Goal: Information Seeking & Learning: Learn about a topic

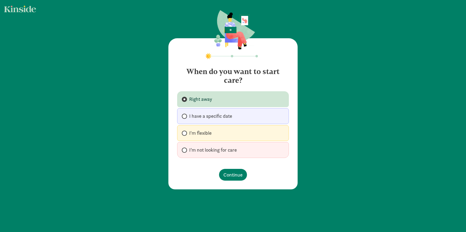
click at [212, 133] on label "I'm flexible" at bounding box center [233, 133] width 112 height 16
click at [185, 133] on input "I'm flexible" at bounding box center [184, 134] width 4 height 4
radio input "true"
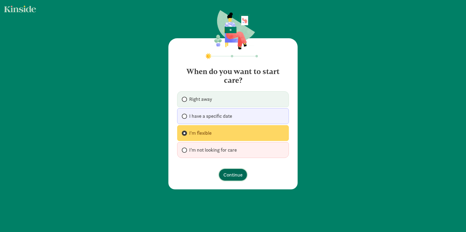
click at [229, 175] on span "Continue" at bounding box center [232, 174] width 19 height 7
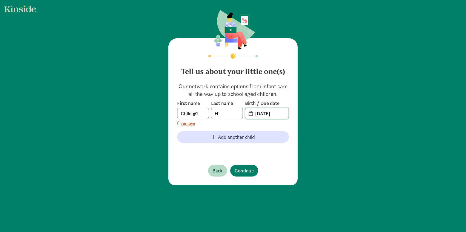
click at [262, 114] on input "08-11-2025" at bounding box center [270, 113] width 37 height 11
click at [260, 115] on input "08-11-2025" at bounding box center [270, 113] width 37 height 11
click at [266, 114] on input "10-11-2025" at bounding box center [270, 113] width 37 height 11
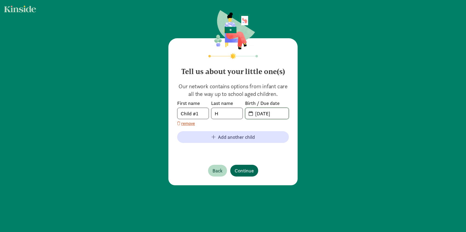
type input "10-06-2025"
click at [250, 171] on span "Continue" at bounding box center [243, 170] width 19 height 7
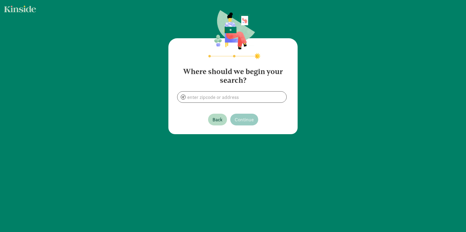
click at [228, 91] on section "Where should we begin your search?" at bounding box center [233, 83] width 112 height 40
click at [226, 95] on input at bounding box center [231, 97] width 109 height 11
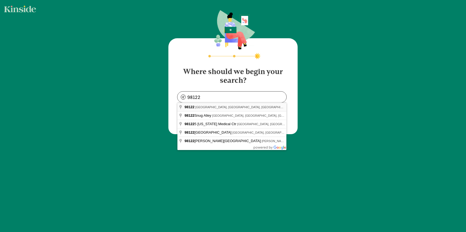
type input "Seattle, WA 98122, USA"
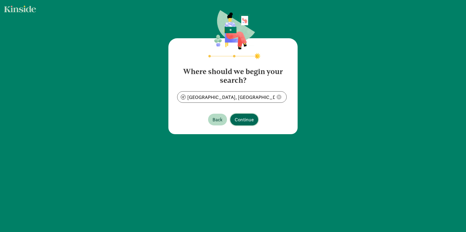
click at [241, 121] on span "Continue" at bounding box center [243, 119] width 19 height 7
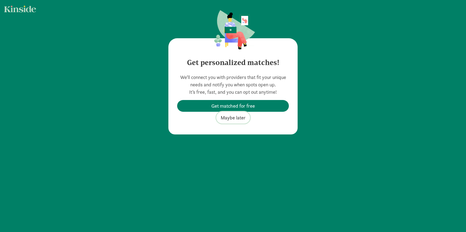
click at [237, 118] on span "Maybe later" at bounding box center [233, 117] width 25 height 7
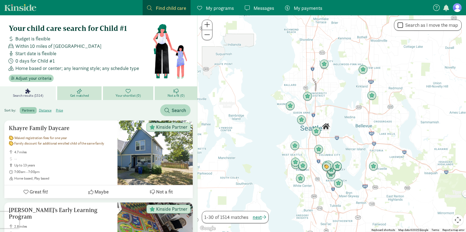
click at [326, 138] on div at bounding box center [331, 123] width 268 height 217
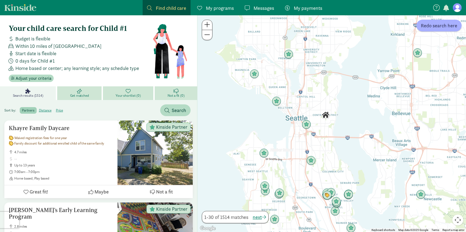
click at [323, 124] on div at bounding box center [331, 123] width 268 height 217
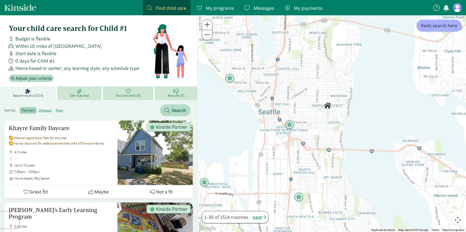
click at [321, 114] on div at bounding box center [331, 123] width 268 height 217
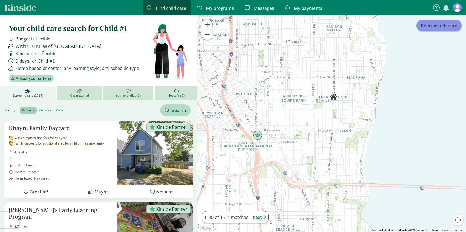
click at [438, 26] on span "Redo search here" at bounding box center [439, 25] width 36 height 7
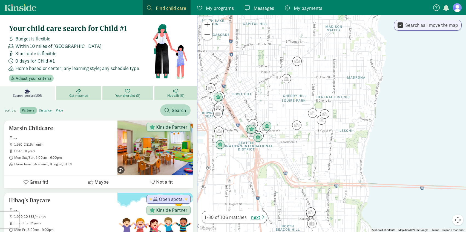
click at [306, 90] on div at bounding box center [331, 123] width 268 height 217
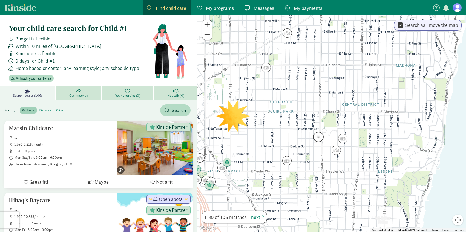
click at [317, 136] on img "Click to see details" at bounding box center [318, 137] width 10 height 10
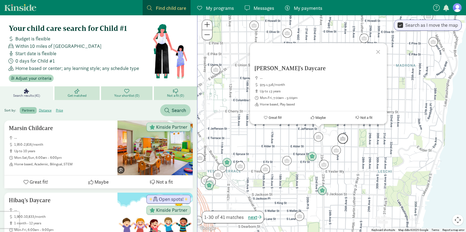
click at [345, 138] on img "Click to see details" at bounding box center [342, 139] width 10 height 10
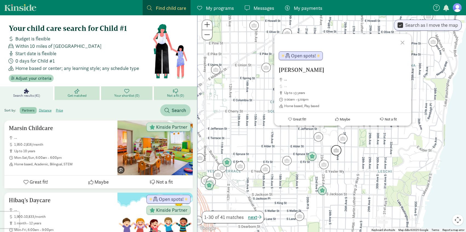
click at [334, 154] on img "Click to see details" at bounding box center [336, 150] width 10 height 10
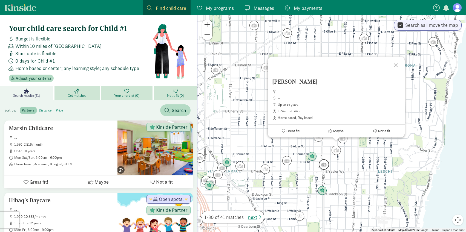
click at [325, 164] on img "Click to see details" at bounding box center [323, 165] width 10 height 10
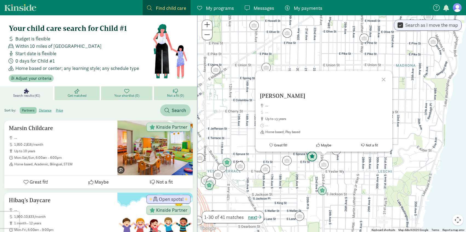
click at [312, 158] on img "Click to see details" at bounding box center [312, 157] width 10 height 10
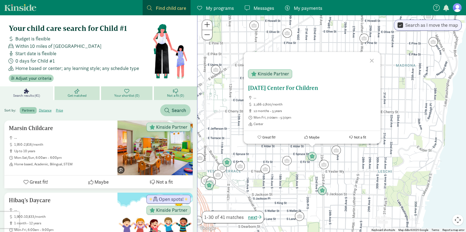
click at [272, 138] on span "Great fit!" at bounding box center [268, 137] width 13 height 4
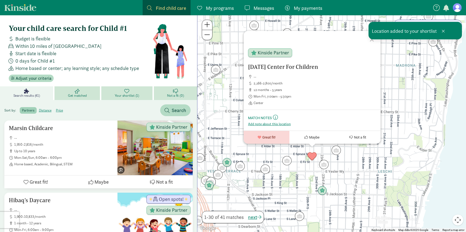
click at [372, 41] on div at bounding box center [372, 39] width 16 height 16
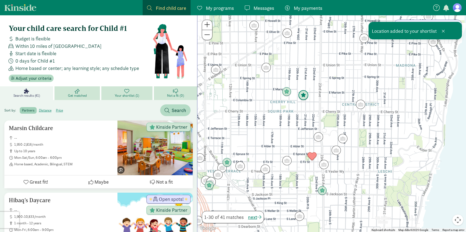
click at [304, 96] on img "Click to see details" at bounding box center [303, 95] width 10 height 10
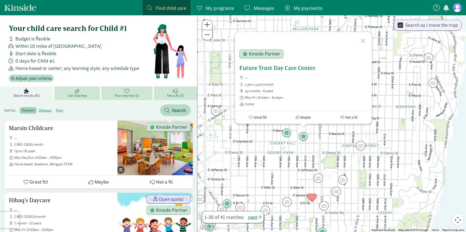
click at [299, 71] on div "Future Trust Day Care Center -- 1,300-1,400/month 15 months - 6 years Mon-Fri, …" at bounding box center [303, 86] width 128 height 42
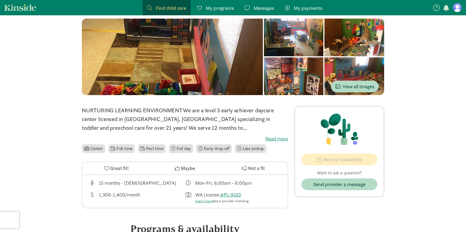
scroll to position [37, 0]
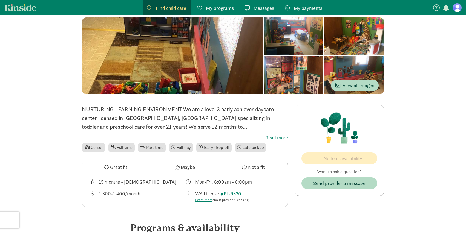
click at [272, 137] on label "Read more" at bounding box center [185, 138] width 206 height 7
click at [0, 0] on input "Read more" at bounding box center [0, 0] width 0 height 0
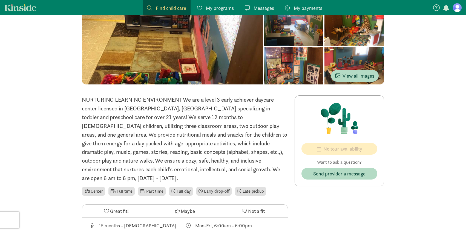
scroll to position [0, 0]
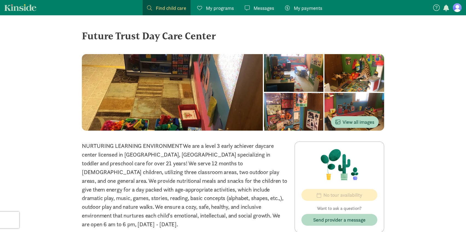
click at [264, 85] on div at bounding box center [294, 73] width 60 height 38
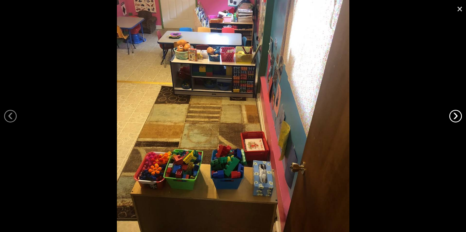
click at [452, 118] on link "›" at bounding box center [455, 116] width 13 height 13
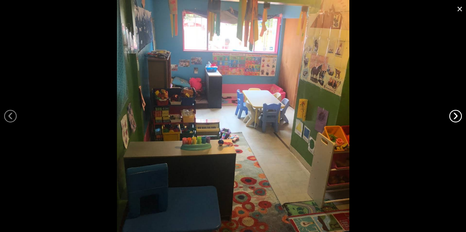
click at [452, 118] on link "›" at bounding box center [455, 116] width 13 height 13
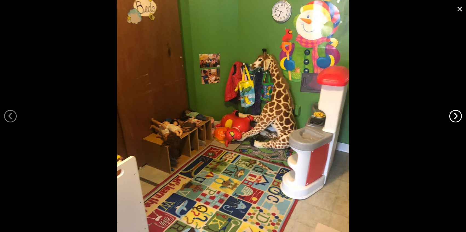
click at [452, 118] on link "›" at bounding box center [455, 116] width 13 height 13
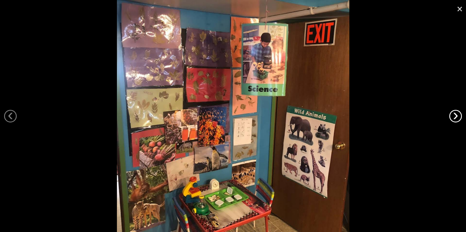
click at [452, 118] on link "›" at bounding box center [455, 116] width 13 height 13
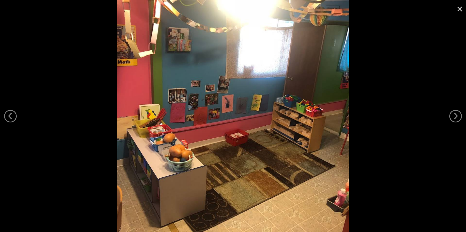
click at [459, 9] on link "×" at bounding box center [459, 8] width 13 height 16
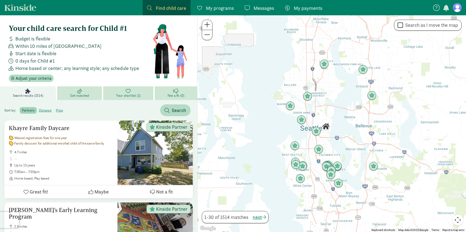
click at [324, 121] on div at bounding box center [331, 123] width 268 height 217
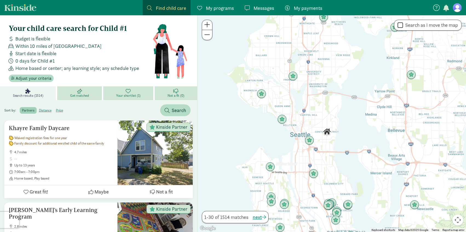
click at [324, 121] on div at bounding box center [331, 123] width 268 height 217
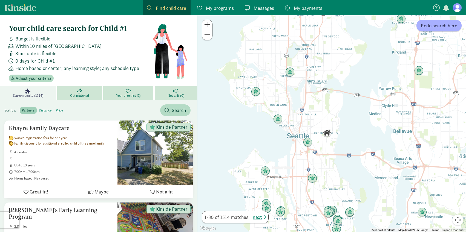
click at [324, 121] on div at bounding box center [331, 123] width 268 height 217
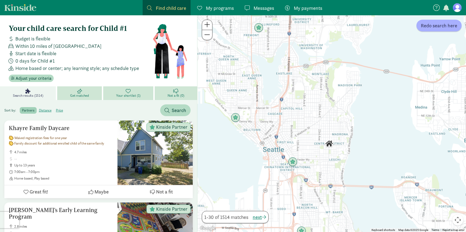
click at [324, 121] on div at bounding box center [331, 123] width 268 height 217
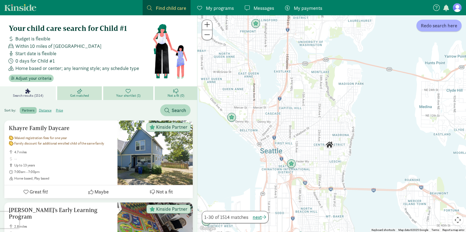
click at [324, 121] on div at bounding box center [331, 123] width 268 height 217
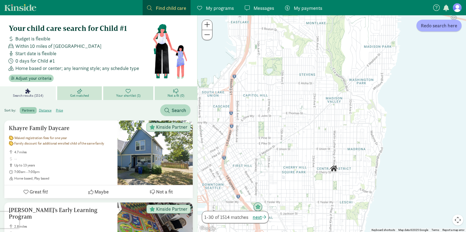
click at [324, 121] on div at bounding box center [331, 123] width 268 height 217
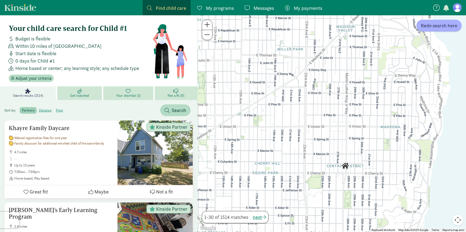
drag, startPoint x: 325, startPoint y: 154, endPoint x: 327, endPoint y: 102, distance: 51.5
click at [327, 102] on div at bounding box center [331, 123] width 268 height 217
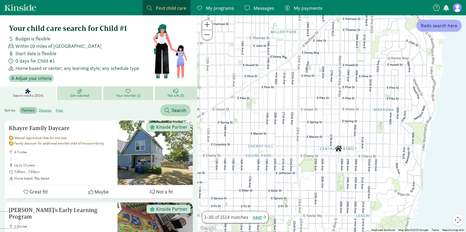
drag, startPoint x: 384, startPoint y: 122, endPoint x: 377, endPoint y: 104, distance: 19.1
click at [377, 104] on div at bounding box center [331, 123] width 268 height 217
click at [436, 29] on span "Redo search here" at bounding box center [439, 25] width 36 height 7
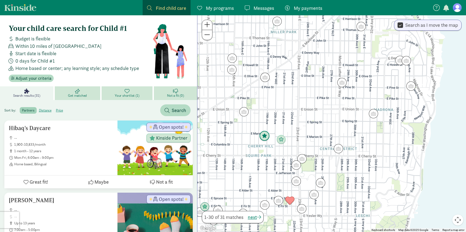
click at [265, 138] on img "Click to see details" at bounding box center [264, 136] width 10 height 10
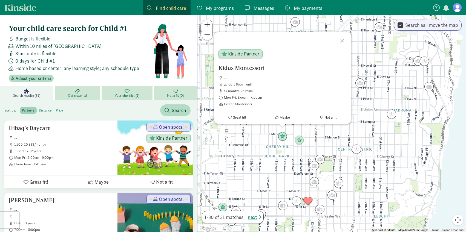
click at [267, 145] on div "Kidus Montessori -- 2,300-2,800/month 12 months - 6 years Mon-Fri, 8:00am - 5:0…" at bounding box center [331, 123] width 268 height 217
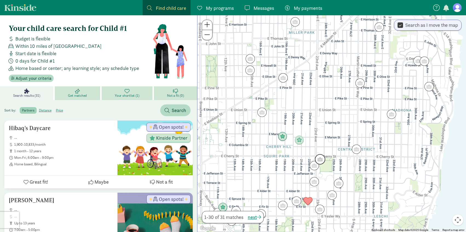
click at [320, 157] on img "Click to see details" at bounding box center [320, 159] width 10 height 10
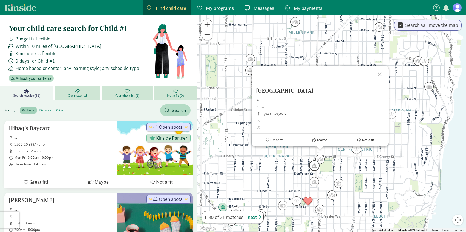
click at [315, 166] on img "Click to see details" at bounding box center [314, 166] width 10 height 10
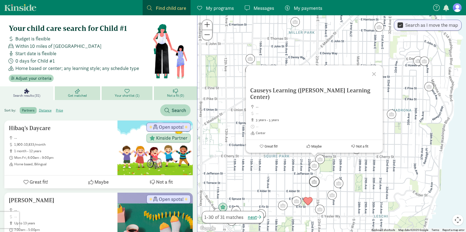
click at [316, 183] on img "Click to see details" at bounding box center [314, 182] width 10 height 10
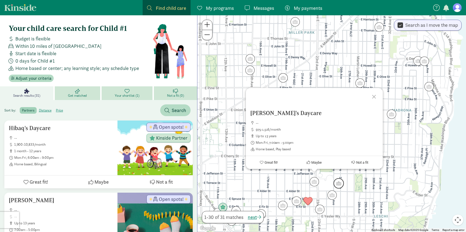
click at [335, 183] on img "Click to see details" at bounding box center [338, 183] width 10 height 10
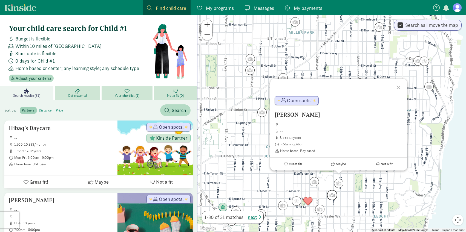
click at [332, 194] on img "Click to see details" at bounding box center [332, 195] width 10 height 10
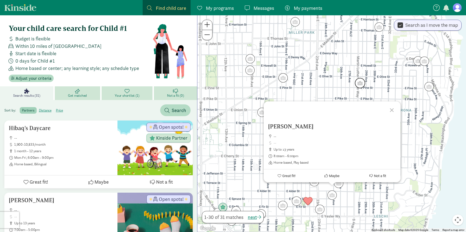
click at [357, 83] on img "Click to see details" at bounding box center [360, 83] width 10 height 10
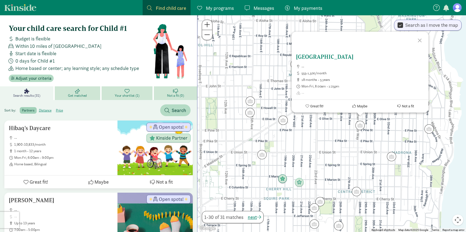
click at [349, 57] on h5 "[GEOGRAPHIC_DATA]" at bounding box center [360, 57] width 128 height 7
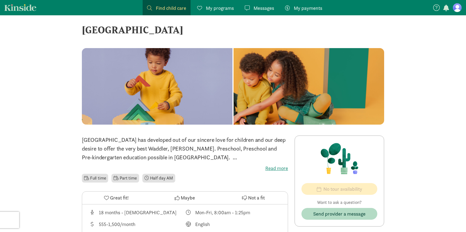
scroll to position [9, 0]
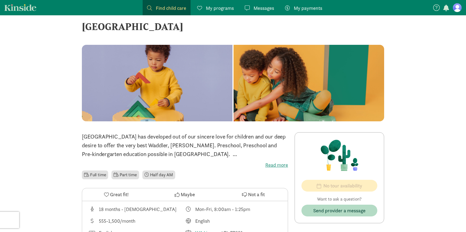
click at [278, 163] on label "Read more" at bounding box center [185, 165] width 206 height 7
click at [0, 0] on input "Read more" at bounding box center [0, 0] width 0 height 0
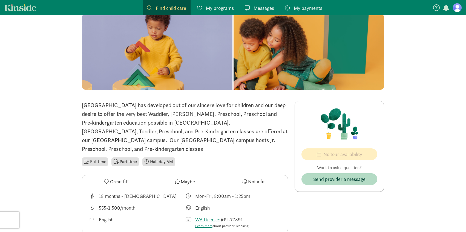
scroll to position [0, 0]
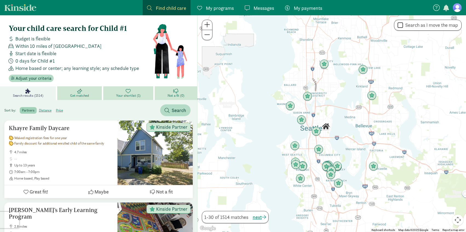
click at [326, 119] on div at bounding box center [331, 123] width 268 height 217
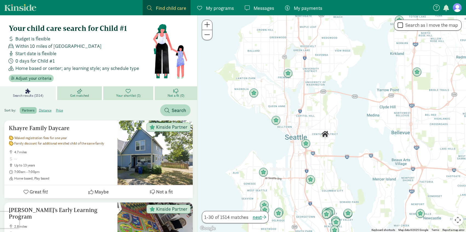
click at [326, 119] on div at bounding box center [331, 123] width 268 height 217
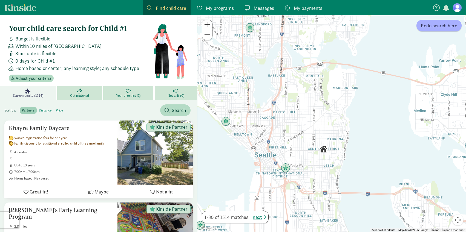
click at [323, 124] on div at bounding box center [331, 123] width 268 height 217
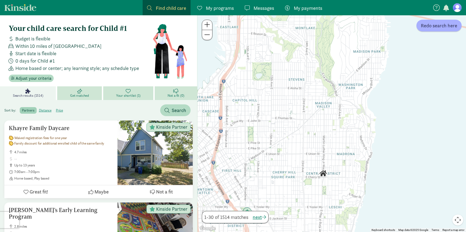
click at [320, 130] on div at bounding box center [331, 123] width 268 height 217
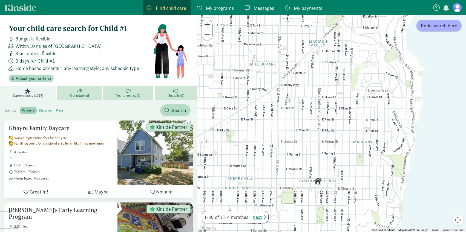
drag, startPoint x: 324, startPoint y: 152, endPoint x: 315, endPoint y: 114, distance: 38.6
click at [315, 114] on div at bounding box center [331, 123] width 268 height 217
click at [436, 26] on span "Redo search here" at bounding box center [439, 25] width 36 height 7
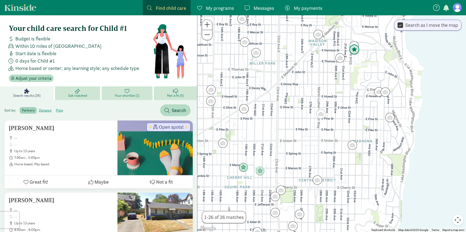
click at [355, 52] on img "Click to see details" at bounding box center [354, 50] width 10 height 10
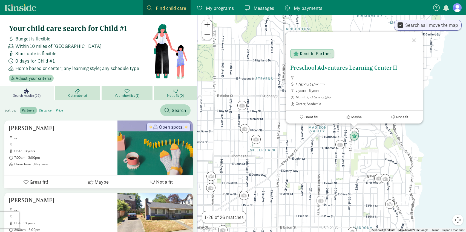
click at [337, 69] on h5 "Preschool Adventures Learning Center II" at bounding box center [354, 68] width 128 height 7
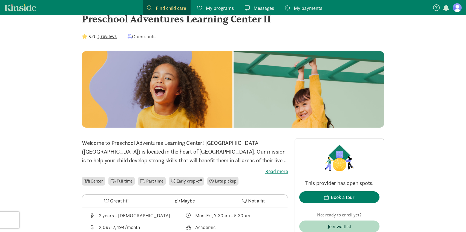
scroll to position [19, 0]
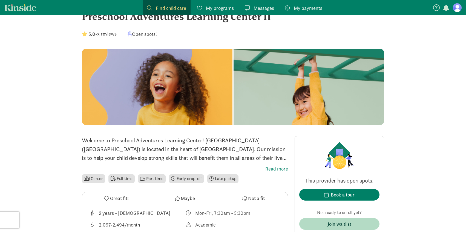
click at [277, 167] on label "Read more" at bounding box center [185, 169] width 206 height 7
click at [0, 0] on input "Read more" at bounding box center [0, 0] width 0 height 0
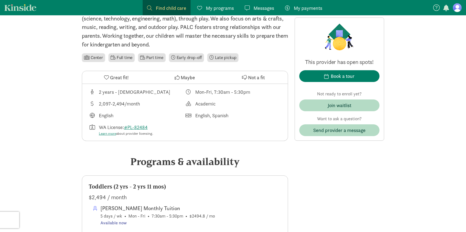
scroll to position [147, 0]
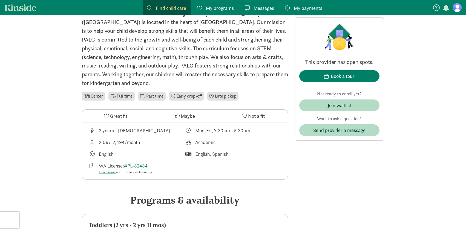
click at [108, 116] on icon at bounding box center [106, 116] width 5 height 5
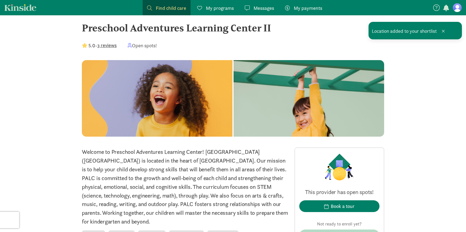
scroll to position [0, 0]
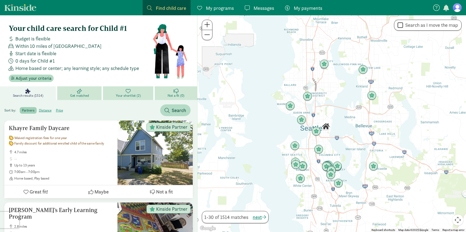
click at [327, 138] on div at bounding box center [331, 123] width 268 height 217
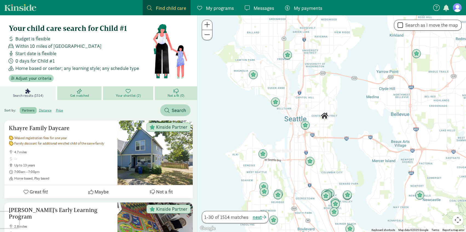
click at [326, 127] on div at bounding box center [331, 123] width 268 height 217
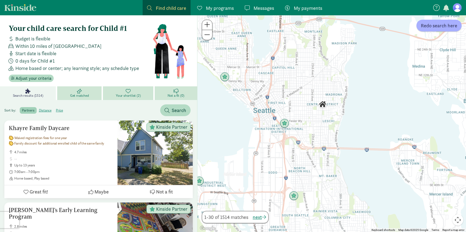
click at [326, 127] on div at bounding box center [331, 123] width 268 height 217
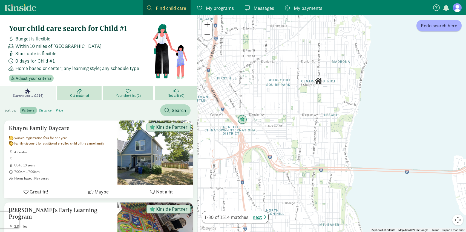
click at [318, 105] on div at bounding box center [331, 123] width 268 height 217
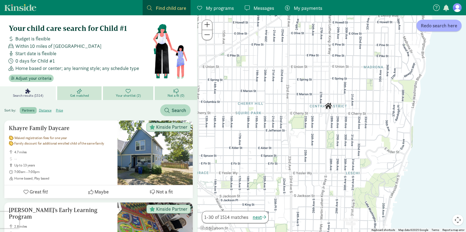
drag, startPoint x: 315, startPoint y: 93, endPoint x: 325, endPoint y: 143, distance: 50.7
click at [325, 143] on div at bounding box center [331, 123] width 268 height 217
click at [436, 27] on span "Redo search here" at bounding box center [439, 25] width 36 height 7
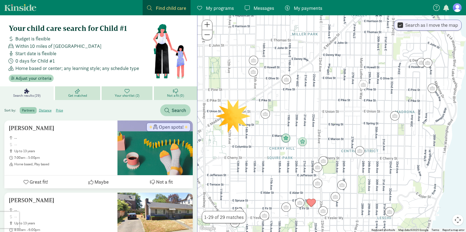
drag, startPoint x: 271, startPoint y: 126, endPoint x: 303, endPoint y: 171, distance: 55.4
click at [303, 171] on div at bounding box center [331, 123] width 268 height 217
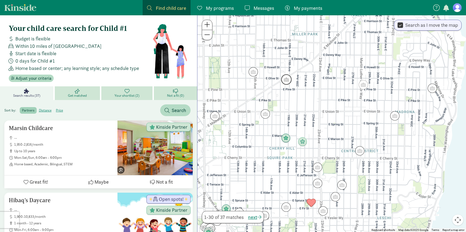
click at [289, 80] on img "Click to see details" at bounding box center [286, 79] width 10 height 10
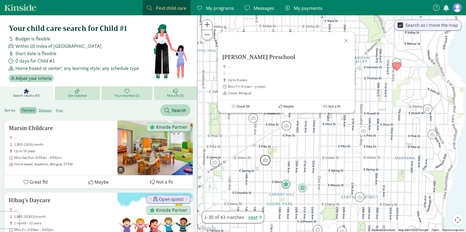
click at [266, 162] on img "Click to see details" at bounding box center [265, 160] width 10 height 10
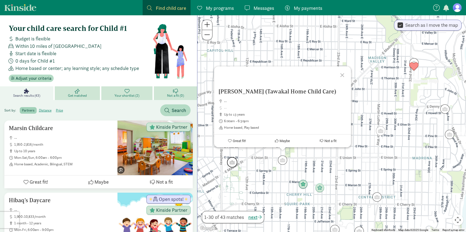
click at [234, 163] on img "Click to see details" at bounding box center [232, 162] width 10 height 10
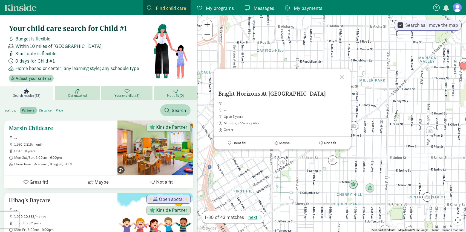
click at [89, 145] on span "1,950-2,816/month" at bounding box center [63, 145] width 99 height 4
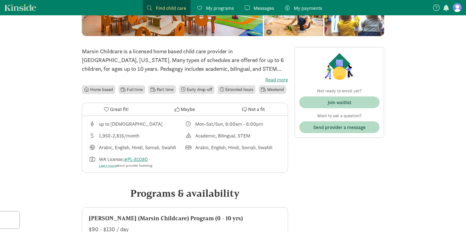
scroll to position [53, 0]
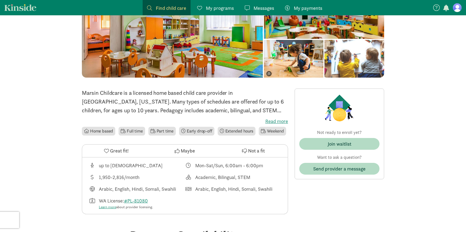
click at [280, 121] on label "Read more" at bounding box center [185, 121] width 206 height 7
click at [0, 0] on input "Read more" at bounding box center [0, 0] width 0 height 0
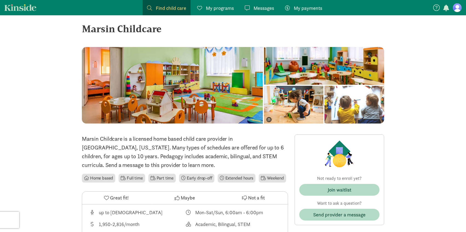
scroll to position [0, 0]
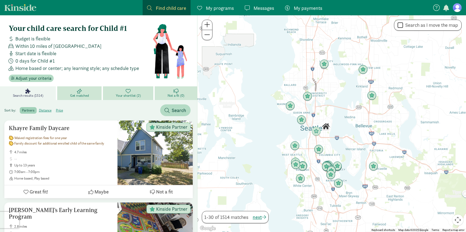
click at [326, 118] on div at bounding box center [331, 123] width 268 height 217
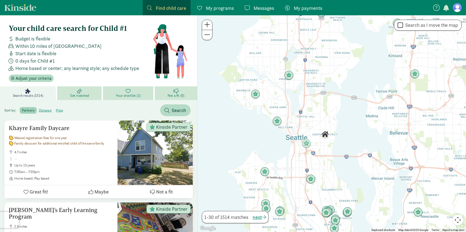
click at [326, 118] on div at bounding box center [331, 123] width 268 height 217
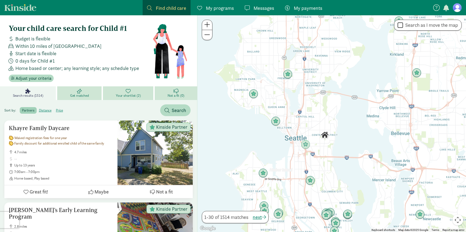
click at [326, 118] on div at bounding box center [331, 123] width 268 height 217
click at [324, 123] on div at bounding box center [331, 123] width 268 height 217
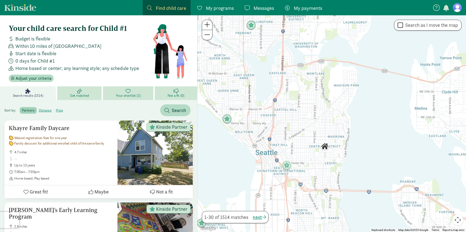
click at [324, 123] on div at bounding box center [331, 123] width 268 height 217
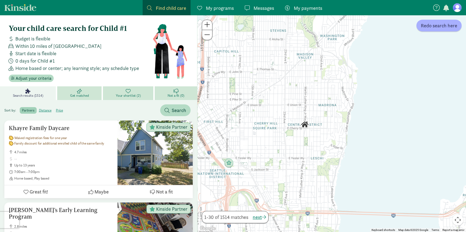
drag, startPoint x: 324, startPoint y: 135, endPoint x: 304, endPoint y: 90, distance: 49.3
click at [304, 90] on div at bounding box center [331, 123] width 268 height 217
click at [428, 26] on span "Redo search here" at bounding box center [439, 25] width 36 height 7
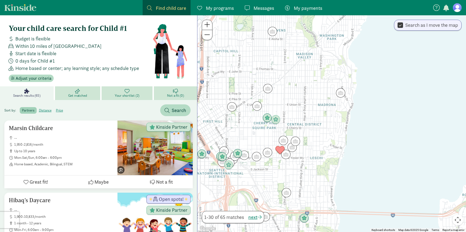
click at [300, 106] on div at bounding box center [331, 123] width 268 height 217
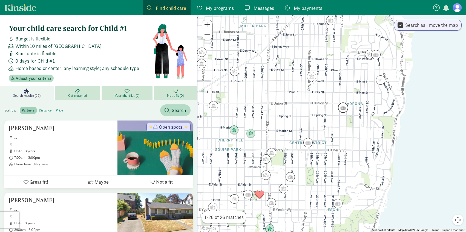
click at [346, 106] on img "Click to see details" at bounding box center [343, 108] width 10 height 10
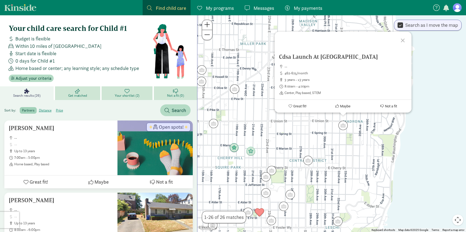
click at [306, 133] on div "Cdsa Launch At Madrona -- 462-675/month 3 years - 13 years 8:00am - 4:00pm Cent…" at bounding box center [331, 123] width 268 height 217
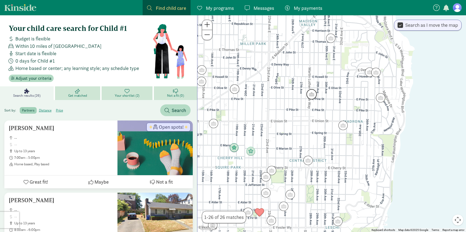
click at [315, 95] on img "Click to see details" at bounding box center [311, 94] width 10 height 10
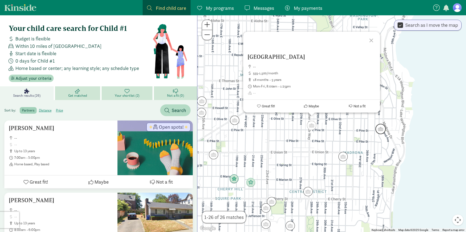
click at [378, 129] on img "Click to see details" at bounding box center [380, 129] width 10 height 10
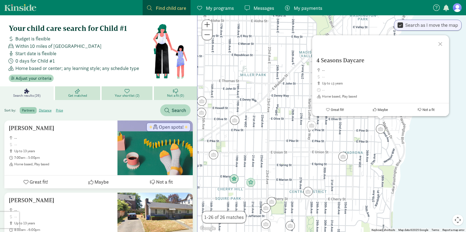
click at [265, 117] on div "To navigate, press the arrow keys. 4 Seasons Daycare -- up to 13 years Home bas…" at bounding box center [331, 123] width 268 height 217
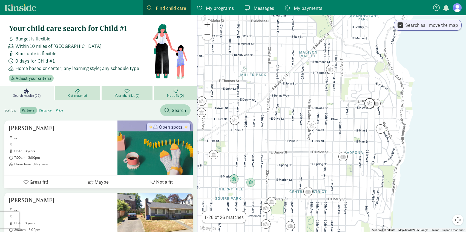
click at [367, 102] on img "Click to see details" at bounding box center [369, 103] width 10 height 10
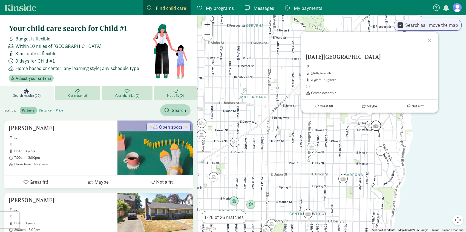
click at [379, 126] on img "Click to see details" at bounding box center [375, 126] width 10 height 10
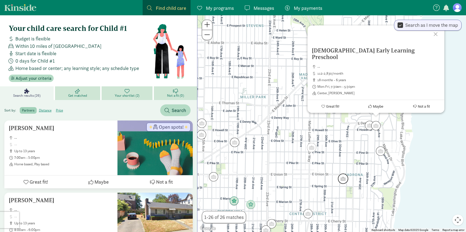
click at [345, 180] on img "Click to see details" at bounding box center [343, 179] width 10 height 10
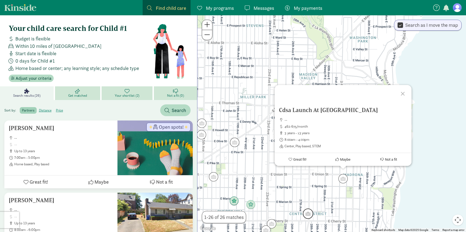
click at [309, 215] on img "Click to see details" at bounding box center [308, 214] width 10 height 10
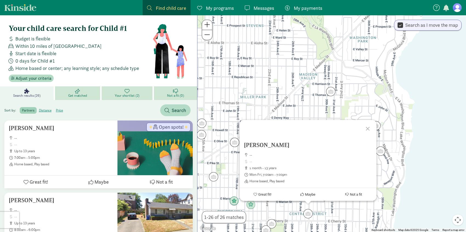
click at [301, 101] on div "To navigate, press the arrow keys. [PERSON_NAME] -- 1 month - 13 years Mon-Fri,…" at bounding box center [331, 123] width 268 height 217
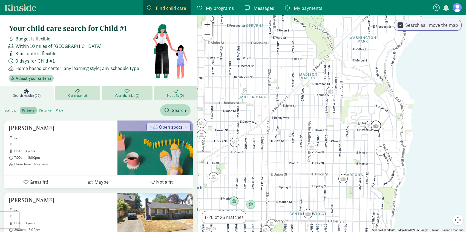
click at [376, 127] on img "Click to see details" at bounding box center [375, 126] width 10 height 10
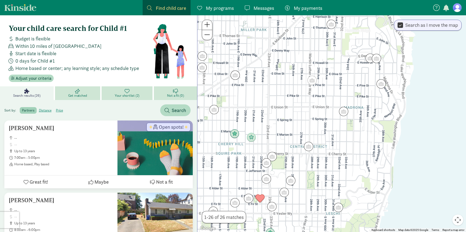
drag, startPoint x: 262, startPoint y: 162, endPoint x: 261, endPoint y: 93, distance: 68.9
click at [262, 93] on div "To navigate, press the arrow keys." at bounding box center [331, 123] width 268 height 217
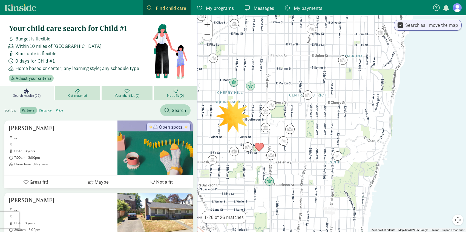
drag, startPoint x: 267, startPoint y: 123, endPoint x: 267, endPoint y: 70, distance: 53.1
click at [267, 70] on div at bounding box center [331, 123] width 268 height 217
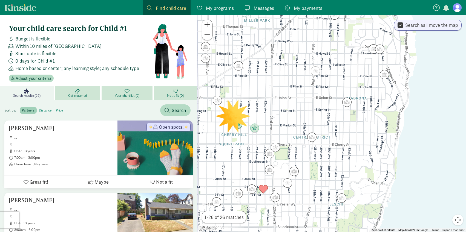
drag, startPoint x: 270, startPoint y: 79, endPoint x: 274, endPoint y: 121, distance: 42.9
click at [274, 121] on div at bounding box center [331, 123] width 268 height 217
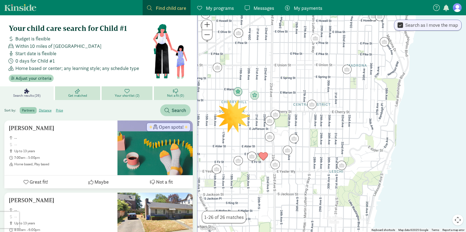
drag, startPoint x: 269, startPoint y: 135, endPoint x: 269, endPoint y: 103, distance: 32.6
click at [269, 102] on div at bounding box center [331, 123] width 268 height 217
click at [274, 192] on img "Click to see details" at bounding box center [273, 191] width 10 height 10
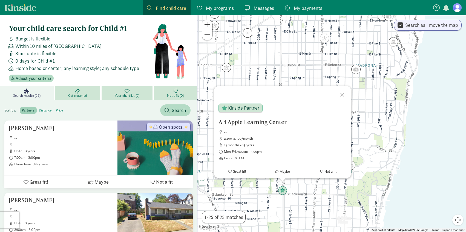
click at [342, 95] on div at bounding box center [343, 94] width 16 height 16
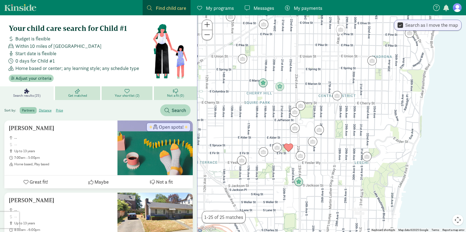
drag, startPoint x: 284, startPoint y: 146, endPoint x: 300, endPoint y: 137, distance: 19.1
click at [300, 137] on div at bounding box center [331, 123] width 268 height 217
click at [287, 148] on img "Click to see details" at bounding box center [288, 148] width 10 height 10
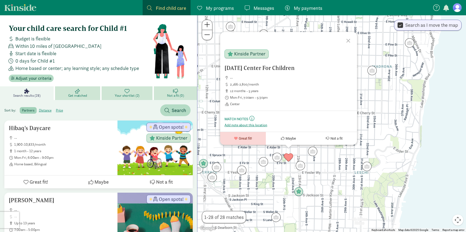
click at [349, 40] on div at bounding box center [349, 40] width 16 height 16
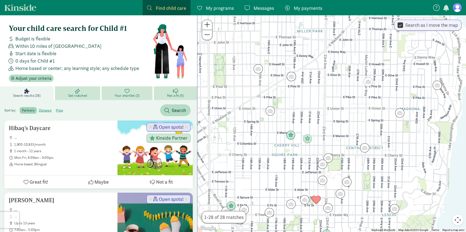
drag, startPoint x: 290, startPoint y: 79, endPoint x: 318, endPoint y: 126, distance: 54.6
click at [320, 126] on div at bounding box center [331, 123] width 268 height 217
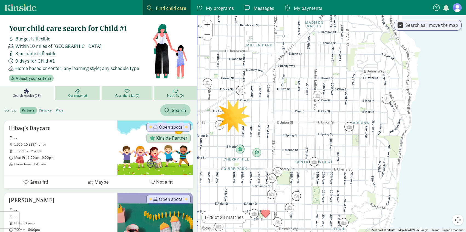
drag, startPoint x: 338, startPoint y: 134, endPoint x: 280, endPoint y: 132, distance: 57.5
click at [281, 132] on div at bounding box center [331, 123] width 268 height 217
click at [387, 100] on img "Click to see details" at bounding box center [386, 99] width 10 height 10
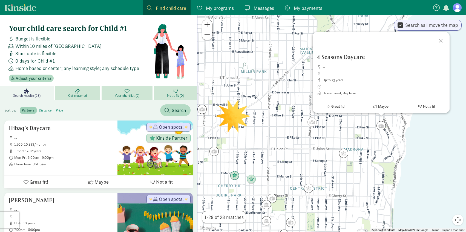
click at [441, 42] on div at bounding box center [441, 40] width 16 height 16
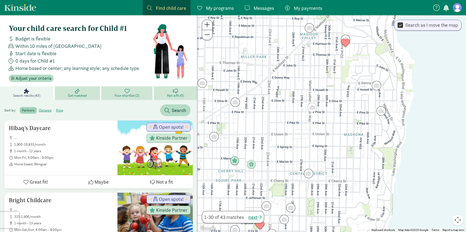
drag, startPoint x: 344, startPoint y: 158, endPoint x: 344, endPoint y: 142, distance: 15.9
click at [344, 142] on div at bounding box center [331, 123] width 268 height 217
click at [378, 86] on img "Click to see details" at bounding box center [376, 85] width 10 height 10
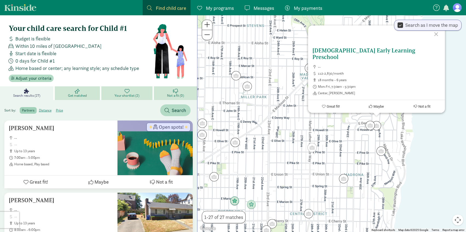
click at [334, 108] on span "Great fit!" at bounding box center [332, 107] width 13 height 4
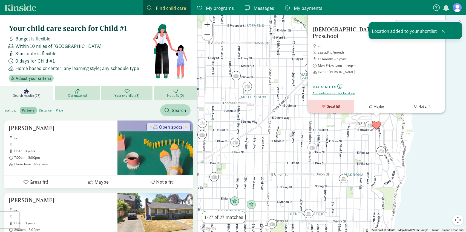
click at [335, 138] on div "[DATE] Early Learning Preschool -- 112-2,830/month 18 months - 6 years Mon-Fri,…" at bounding box center [331, 123] width 268 height 217
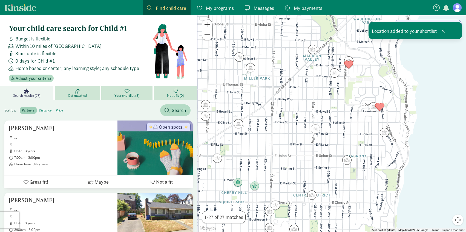
drag, startPoint x: 335, startPoint y: 138, endPoint x: 339, endPoint y: 116, distance: 22.9
click at [339, 116] on div at bounding box center [331, 123] width 268 height 217
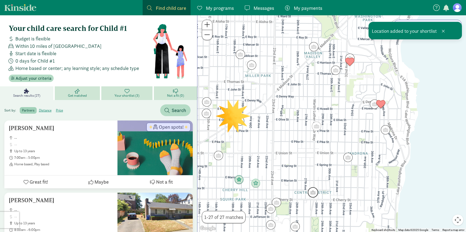
click at [312, 193] on img "Click to see details" at bounding box center [313, 192] width 10 height 10
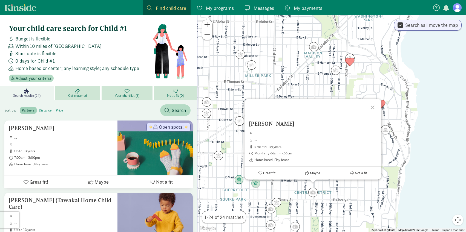
click at [375, 109] on div at bounding box center [373, 107] width 16 height 16
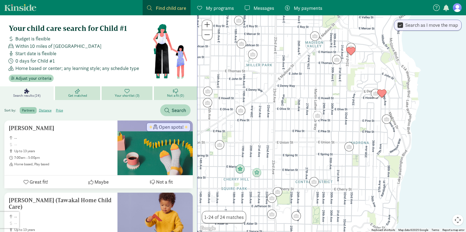
drag, startPoint x: 298, startPoint y: 154, endPoint x: 299, endPoint y: 143, distance: 11.6
click at [299, 143] on div at bounding box center [331, 123] width 268 height 217
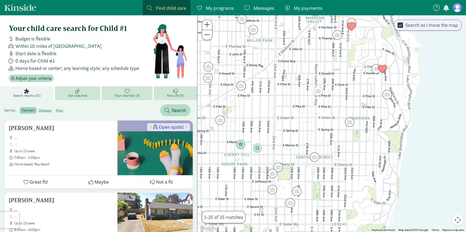
drag, startPoint x: 322, startPoint y: 164, endPoint x: 322, endPoint y: 138, distance: 25.2
click at [322, 138] on div at bounding box center [331, 123] width 268 height 217
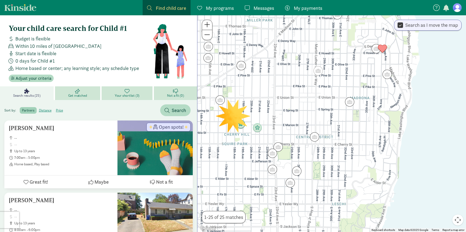
drag, startPoint x: 320, startPoint y: 141, endPoint x: 320, endPoint y: 120, distance: 21.3
click at [320, 120] on div at bounding box center [331, 123] width 268 height 217
